Goal: Task Accomplishment & Management: Complete application form

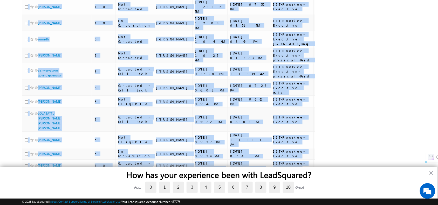
scroll to position [225, 0]
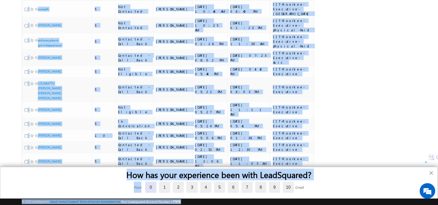
drag, startPoint x: 228, startPoint y: 87, endPoint x: 151, endPoint y: 189, distance: 128.2
click at [151, 189] on body "Menu Shubham lsq6@ maven -sili con.c om" at bounding box center [219, 11] width 438 height 472
click at [151, 189] on label "0" at bounding box center [150, 187] width 11 height 11
click at [145, 183] on input "0" at bounding box center [145, 183] width 0 height 0
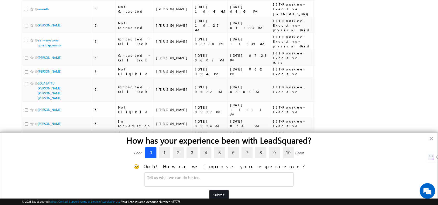
click at [226, 195] on button "Submit" at bounding box center [219, 195] width 19 height 9
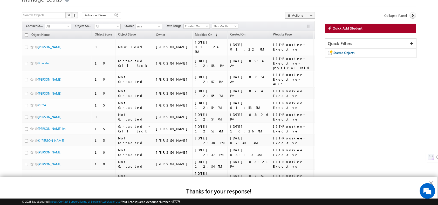
scroll to position [0, 0]
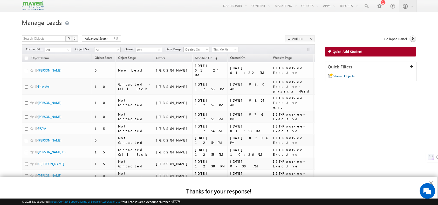
click at [430, 182] on button "×" at bounding box center [431, 183] width 5 height 8
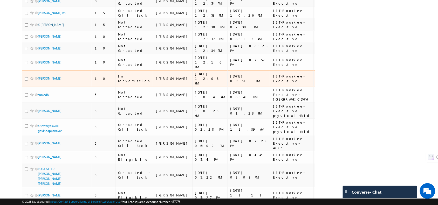
scroll to position [140, 0]
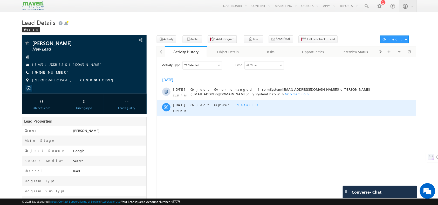
scroll to position [139, 0]
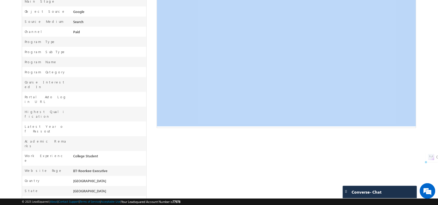
drag, startPoint x: 265, startPoint y: 103, endPoint x: 226, endPoint y: 103, distance: 38.4
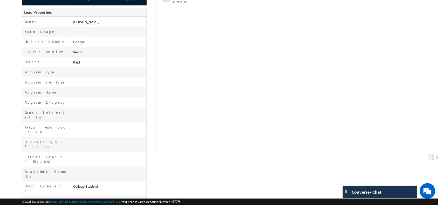
click at [218, 86] on html "Activity Type 77 Selected Select All Sales Activities 1 Sales Activity Opportun…" at bounding box center [286, 17] width 259 height 138
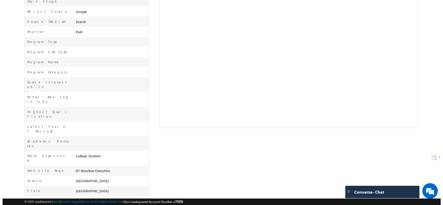
scroll to position [0, 0]
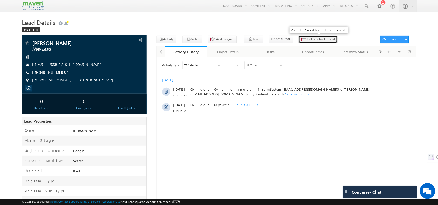
click at [307, 37] on span "Call Feedback - Lead" at bounding box center [321, 39] width 28 height 5
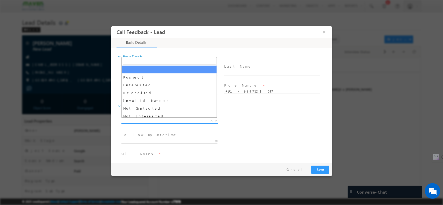
click at [174, 123] on span "X" at bounding box center [169, 120] width 97 height 5
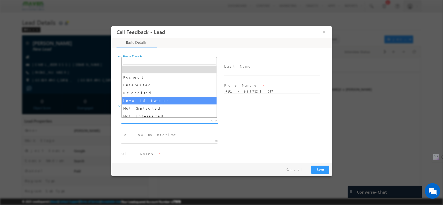
scroll to position [21, 0]
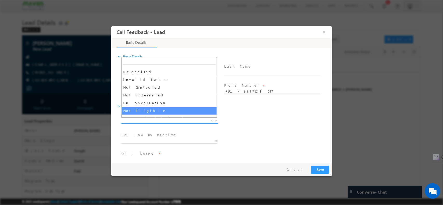
select select "Not Eligible"
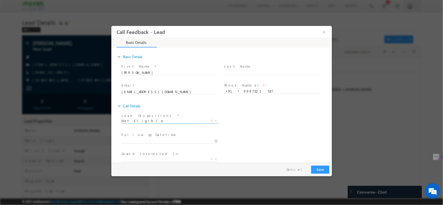
scroll to position [28, 0]
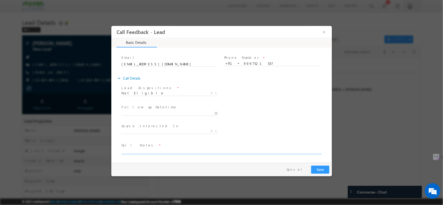
click at [144, 152] on textarea at bounding box center [221, 151] width 200 height 6
type textarea "wants digital marketing course / BSC passout"
click at [320, 167] on button "Save" at bounding box center [320, 170] width 18 height 8
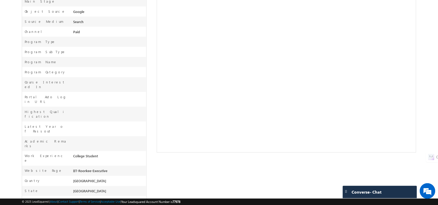
scroll to position [0, 0]
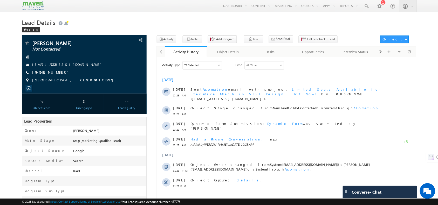
scroll to position [153, 0]
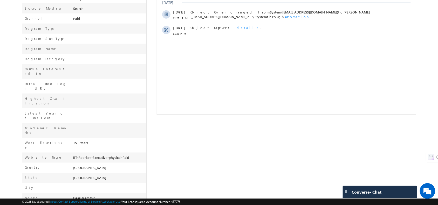
click at [129, 196] on span "Dear Mam/Sir I am 50 yrs age, a Master Mariner (Capt. of Maechant Ships) with B…" at bounding box center [107, 207] width 69 height 22
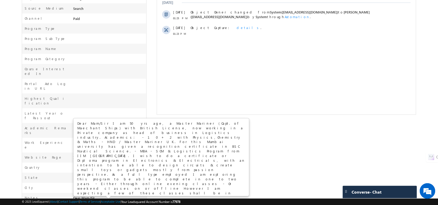
click at [105, 148] on div "Dear Mam/Sir I am 50 yrs age, a Master Mariner (Capt. of Maechant Ships) with B…" at bounding box center [161, 157] width 175 height 77
click at [134, 150] on div "Dear Mam/Sir I am 50 yrs age, a Master Mariner (Capt. of Maechant Ships) with B…" at bounding box center [161, 157] width 175 height 77
click at [181, 141] on div "Dear Mam/Sir I am 50 yrs age, a Master Mariner (Capt. of Maechant Ships) with B…" at bounding box center [161, 157] width 175 height 77
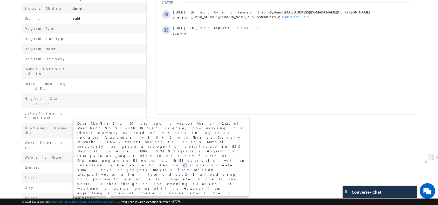
click at [181, 141] on div "Dear Mam/Sir I am 50 yrs age, a Master Mariner (Capt. of Maechant Ships) with B…" at bounding box center [161, 157] width 175 height 77
click at [217, 133] on div "Dear Mam/Sir I am 50 yrs age, a Master Mariner (Capt. of Maechant Ships) with B…" at bounding box center [161, 157] width 175 height 77
click at [231, 132] on div "Dear Mam/Sir I am 50 yrs age, a Master Mariner (Capt. of Maechant Ships) with B…" at bounding box center [161, 157] width 175 height 77
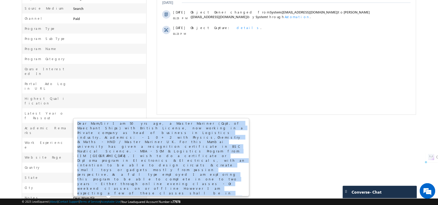
click at [231, 132] on div "Dear Mam/Sir I am 50 yrs age, a Master Mariner (Capt. of Maechant Ships) with B…" at bounding box center [161, 157] width 175 height 77
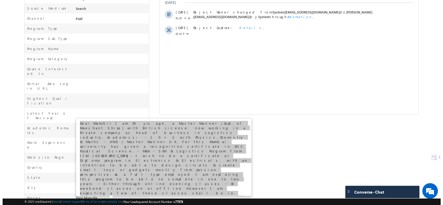
scroll to position [0, 0]
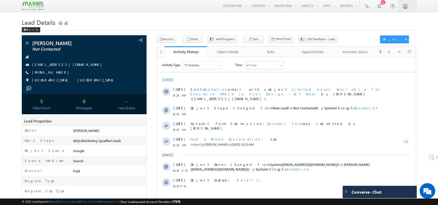
click at [156, 15] on body "Menu Shubham lsq6@ maven -sili con.c om" at bounding box center [219, 188] width 438 height 376
click at [307, 40] on span "Call Feedback - Lead" at bounding box center [321, 39] width 28 height 5
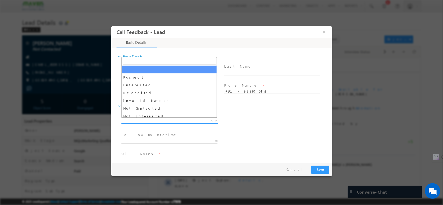
click at [174, 122] on span "X" at bounding box center [169, 120] width 97 height 5
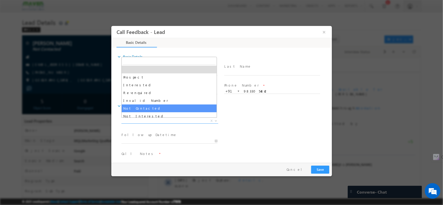
scroll to position [4, 0]
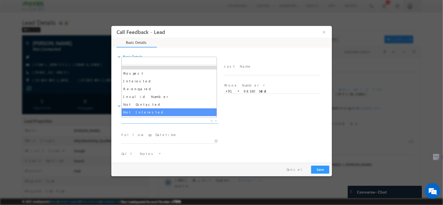
select select "Not Interested"
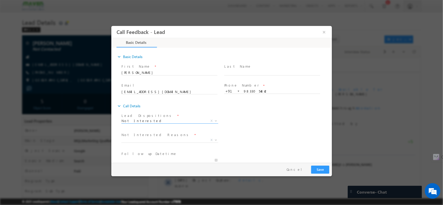
scroll to position [47, 0]
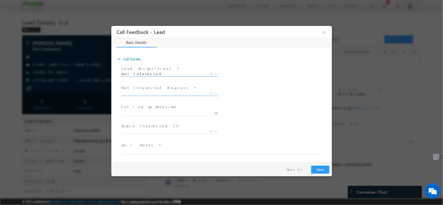
click at [160, 93] on span "X" at bounding box center [169, 93] width 97 height 5
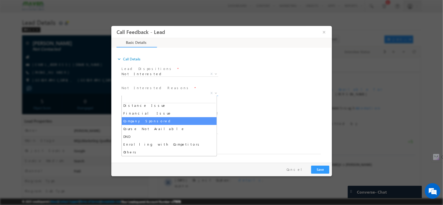
scroll to position [10, 0]
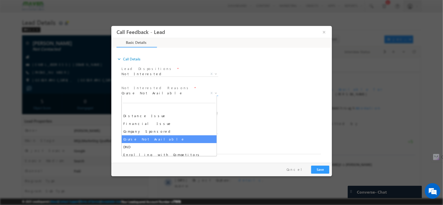
click at [153, 94] on span "Course Not Available" at bounding box center [163, 93] width 84 height 5
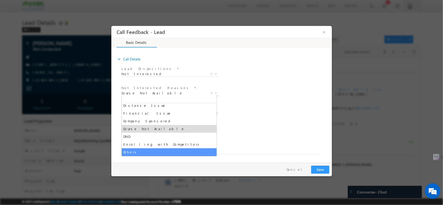
select select "Others"
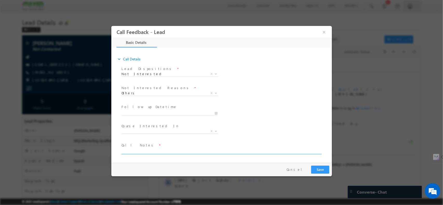
click at [158, 151] on textarea at bounding box center [221, 151] width 200 height 6
click at [169, 152] on textarea "He wants to do some passionate project ," at bounding box center [221, 151] width 200 height 6
click at [202, 152] on textarea "He wants to do some passion project ," at bounding box center [221, 151] width 200 height 6
click at [176, 152] on textarea "He wants to do some passion project , No Engineering background .So wants to do…" at bounding box center [221, 151] width 200 height 6
click at [291, 148] on textarea "He wants to do some passion project in circuits , No Engineering background .So…" at bounding box center [221, 151] width 200 height 6
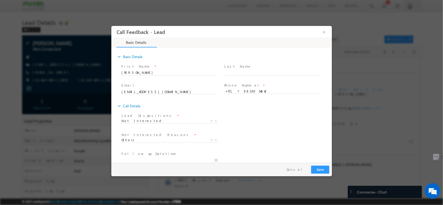
scroll to position [51, 0]
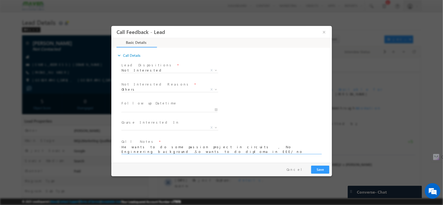
type textarea "He wants to do some passion project in circuits , No Engineering background .So…"
click at [321, 171] on button "Save" at bounding box center [320, 170] width 18 height 8
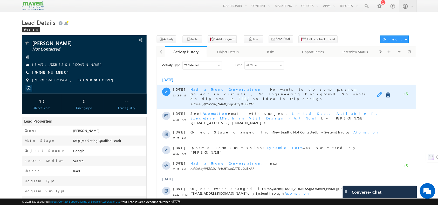
click at [378, 94] on span at bounding box center [381, 95] width 8 height 6
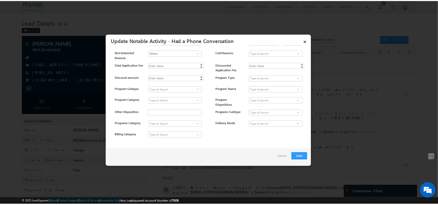
scroll to position [0, 0]
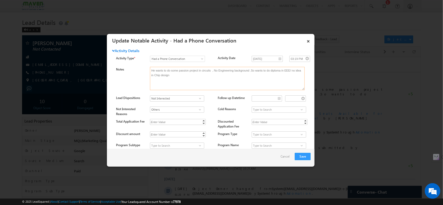
click at [193, 80] on textarea "He wants to do some passion project in circuits , No Engineering background .So…" at bounding box center [227, 78] width 155 height 23
type textarea "He wants to do some passion project in circuits , No Engineering background .So…"
click at [299, 156] on button "Save" at bounding box center [303, 156] width 16 height 7
